Goal: Check status: Check status

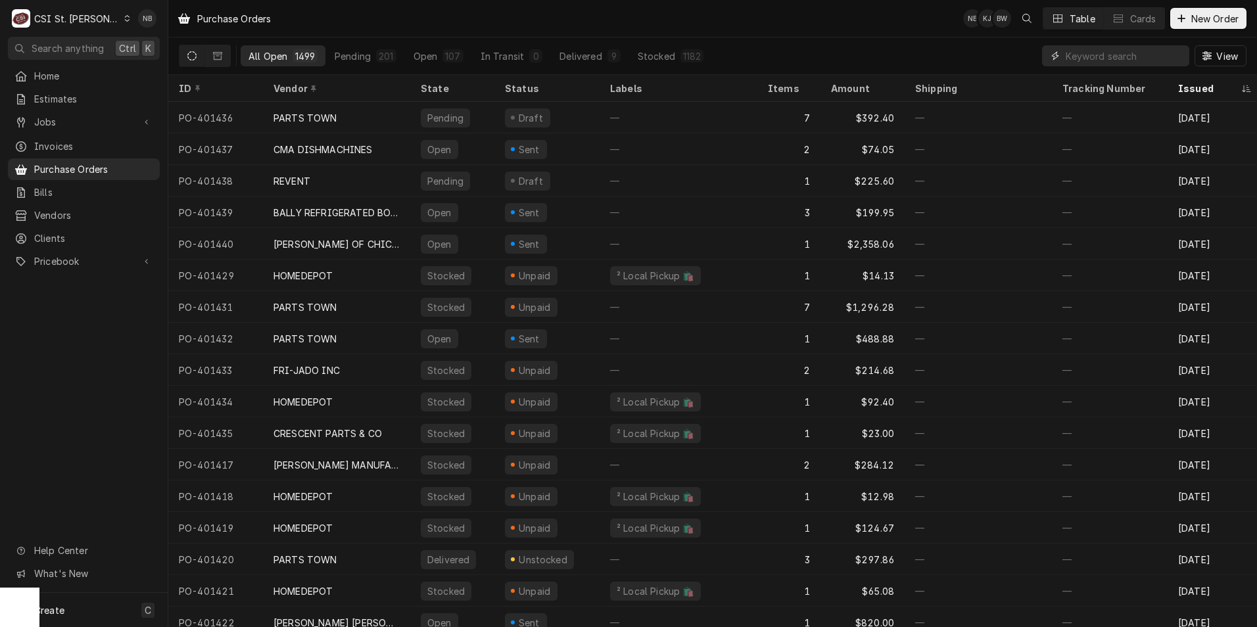
click at [1092, 59] on input "Dynamic Content Wrapper" at bounding box center [1124, 55] width 117 height 21
type input "401288"
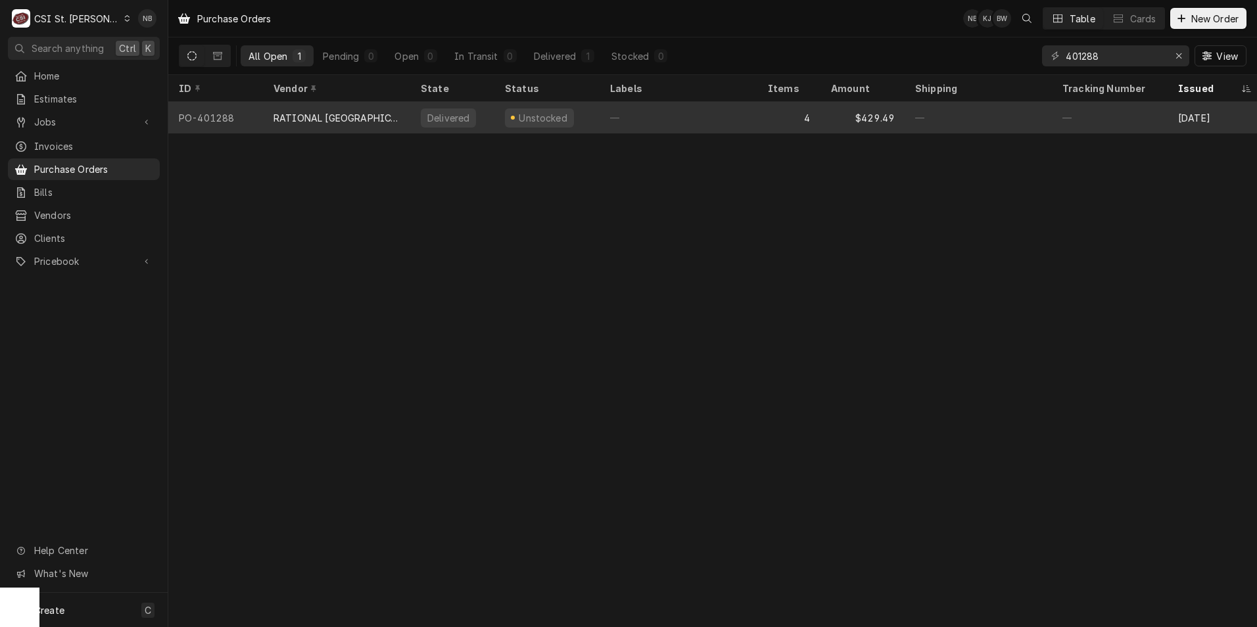
click at [716, 121] on div "—" at bounding box center [679, 118] width 158 height 32
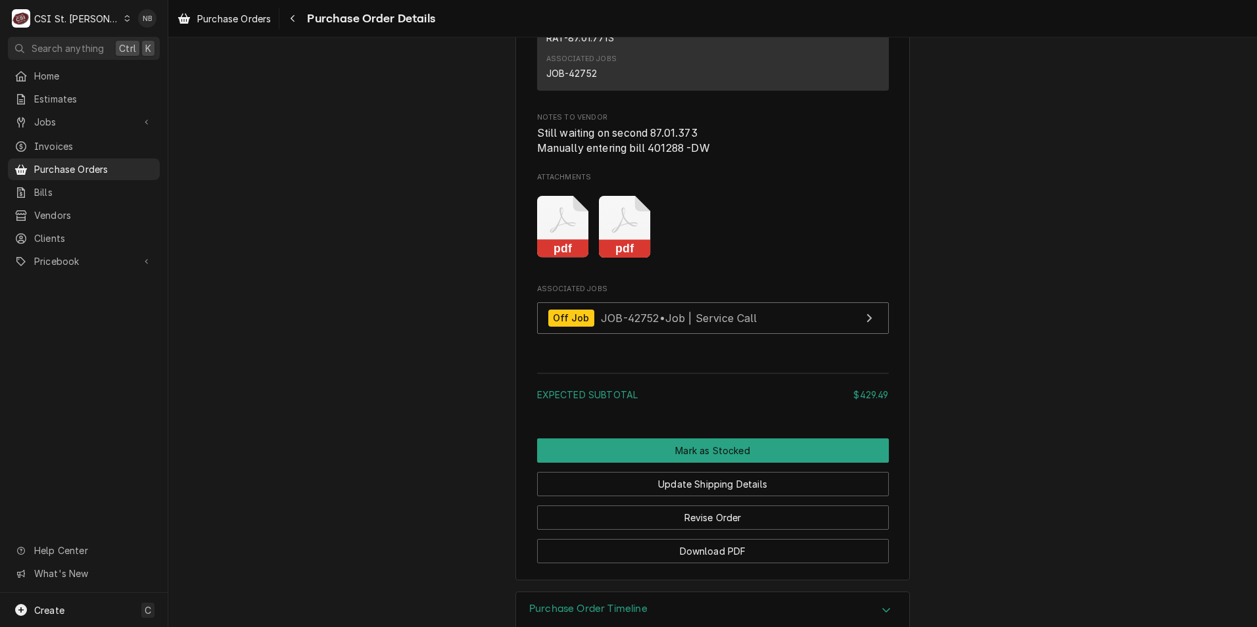
scroll to position [1971, 0]
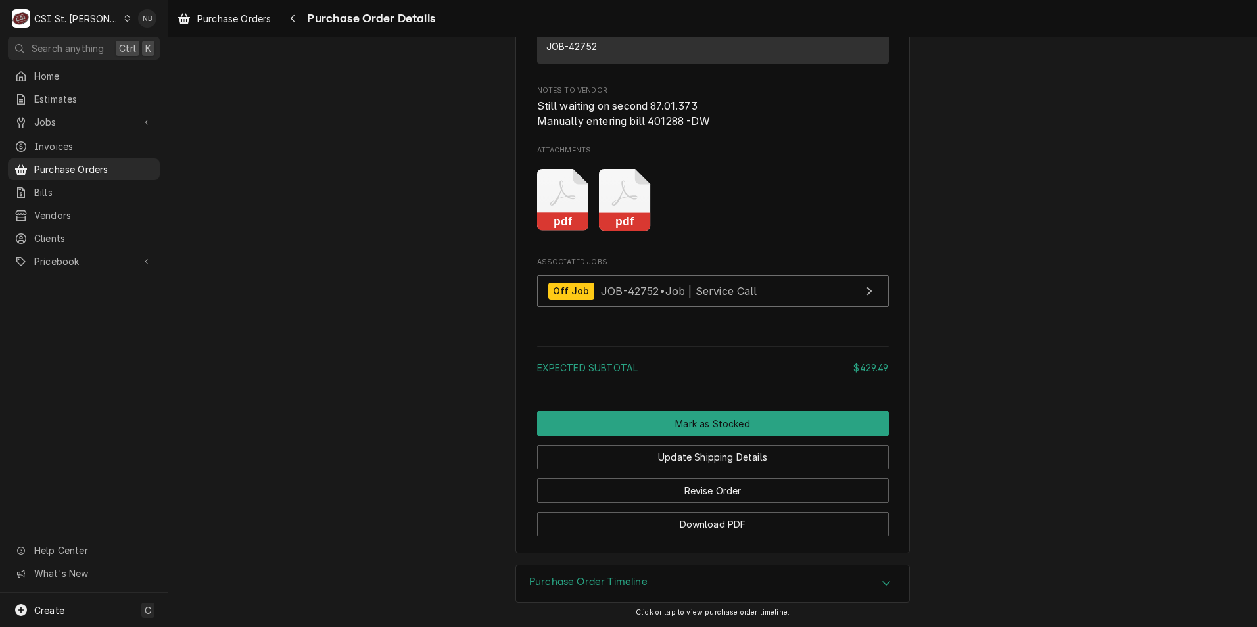
click at [827, 576] on div "Purchase Order Timeline" at bounding box center [712, 583] width 393 height 37
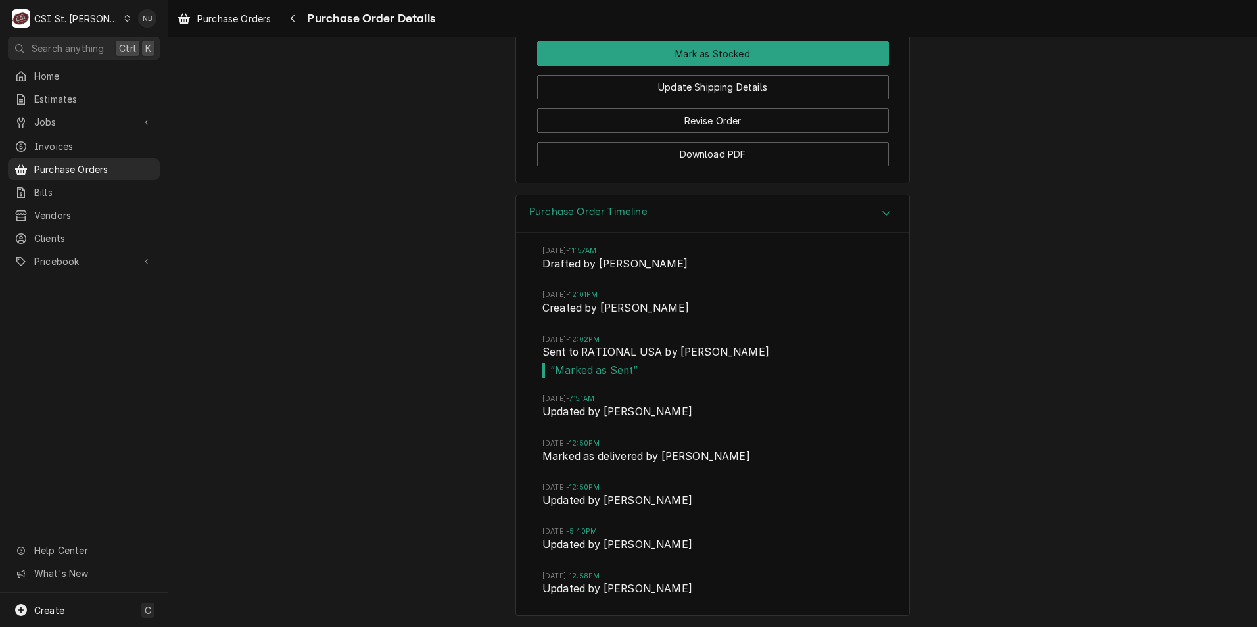
scroll to position [2343, 0]
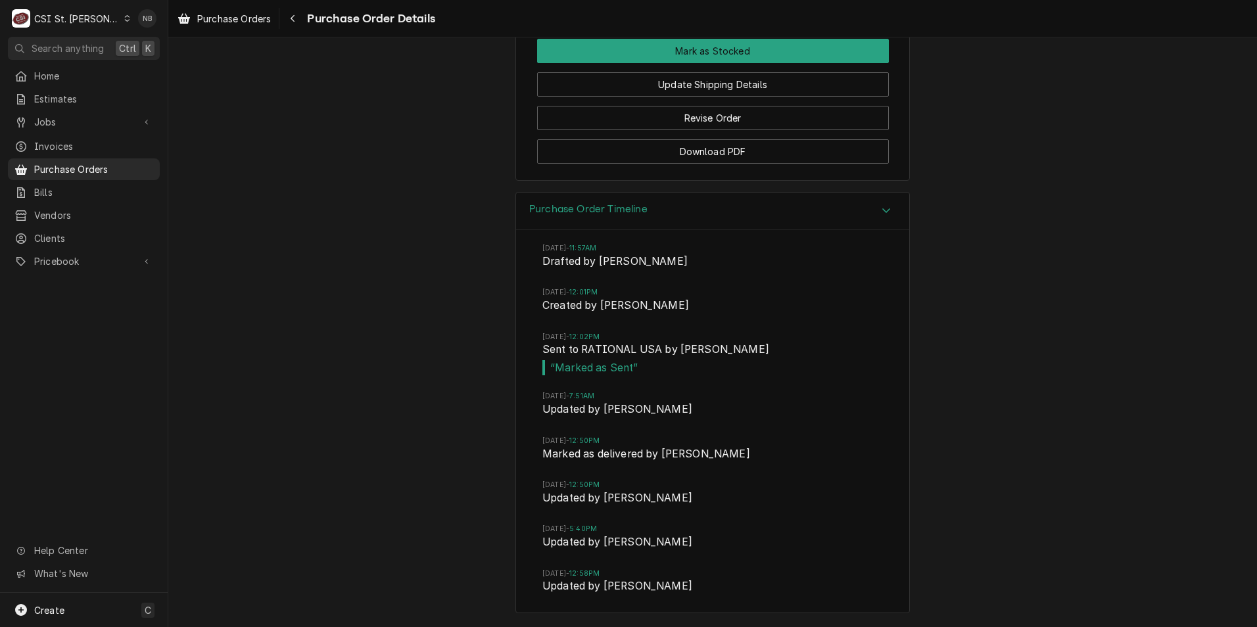
click at [846, 214] on div "Purchase Order Timeline" at bounding box center [712, 211] width 393 height 37
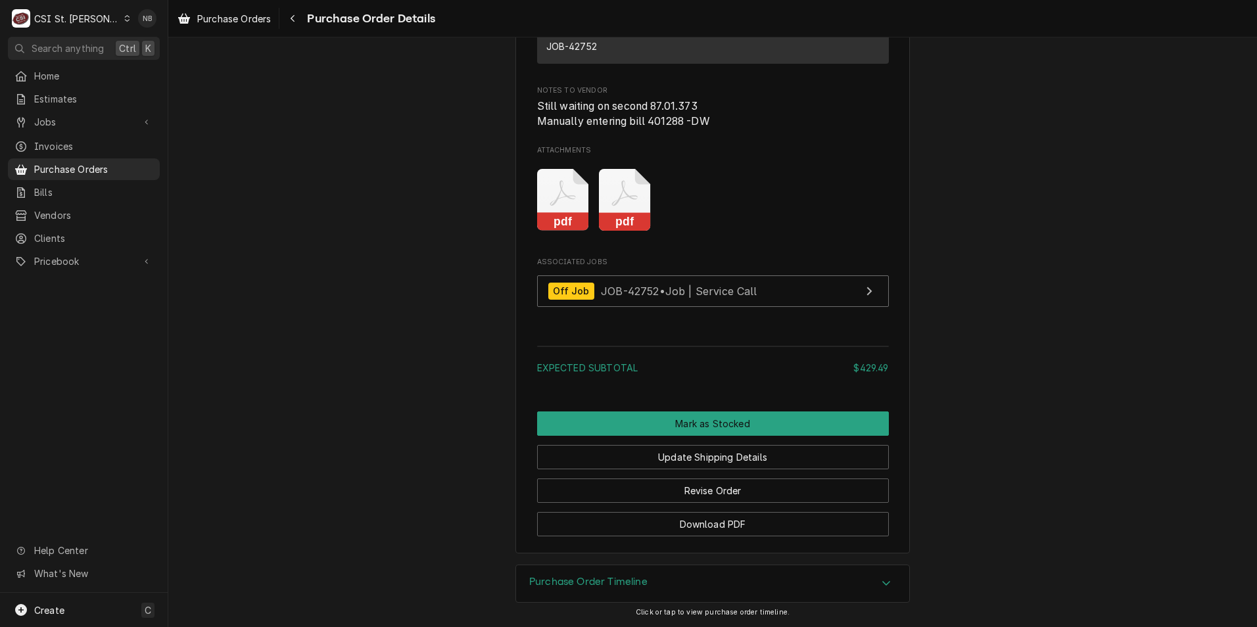
click at [887, 596] on div "Purchase Order Timeline" at bounding box center [712, 583] width 393 height 37
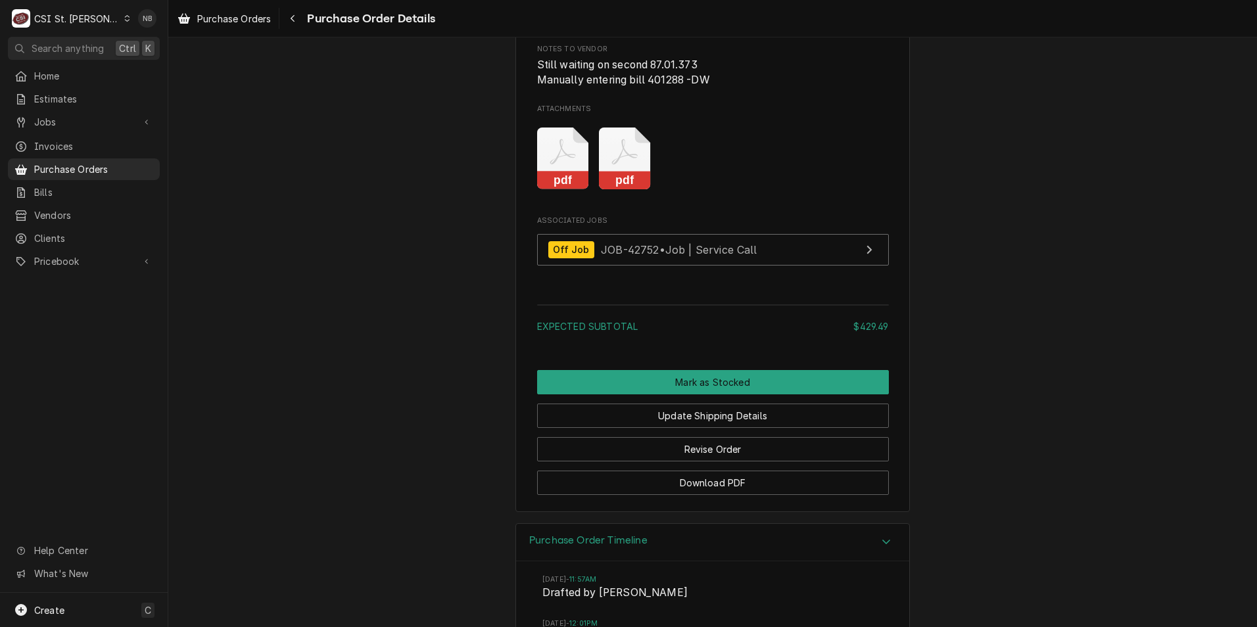
scroll to position [2343, 0]
